Goal: Navigation & Orientation: Find specific page/section

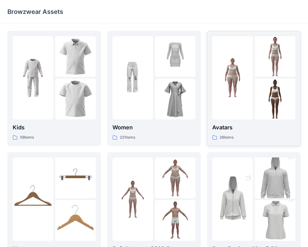
click at [262, 98] on img at bounding box center [275, 99] width 41 height 41
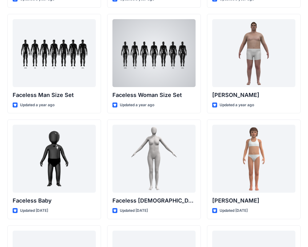
scroll to position [325, 0]
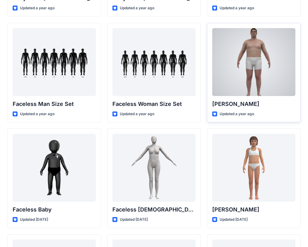
click at [268, 62] on div at bounding box center [253, 62] width 83 height 68
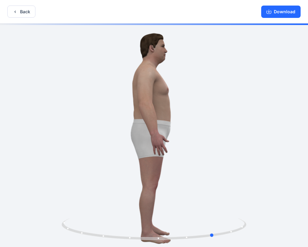
drag, startPoint x: 166, startPoint y: 79, endPoint x: 40, endPoint y: 78, distance: 125.5
click at [40, 78] on div at bounding box center [154, 135] width 308 height 224
click at [30, 12] on button "Back" at bounding box center [21, 12] width 28 height 12
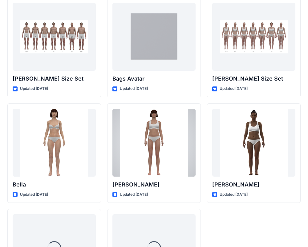
scroll to position [736, 0]
